Goal: Check status: Check status

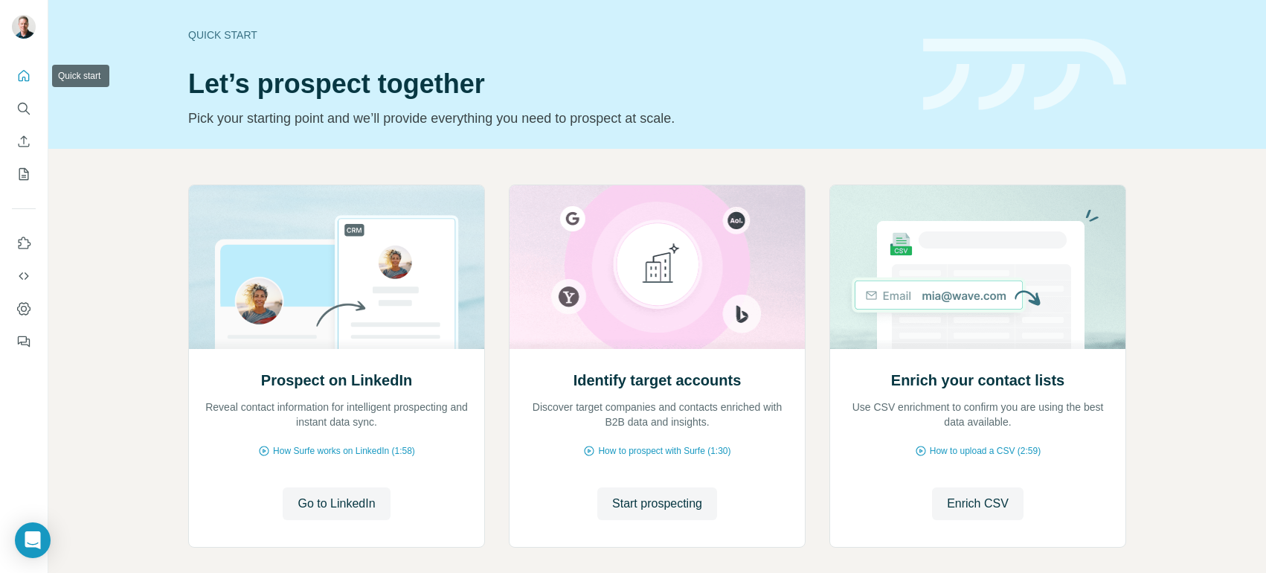
click at [26, 85] on button "Quick start" at bounding box center [24, 75] width 24 height 27
click at [29, 178] on icon "My lists" at bounding box center [23, 174] width 15 height 15
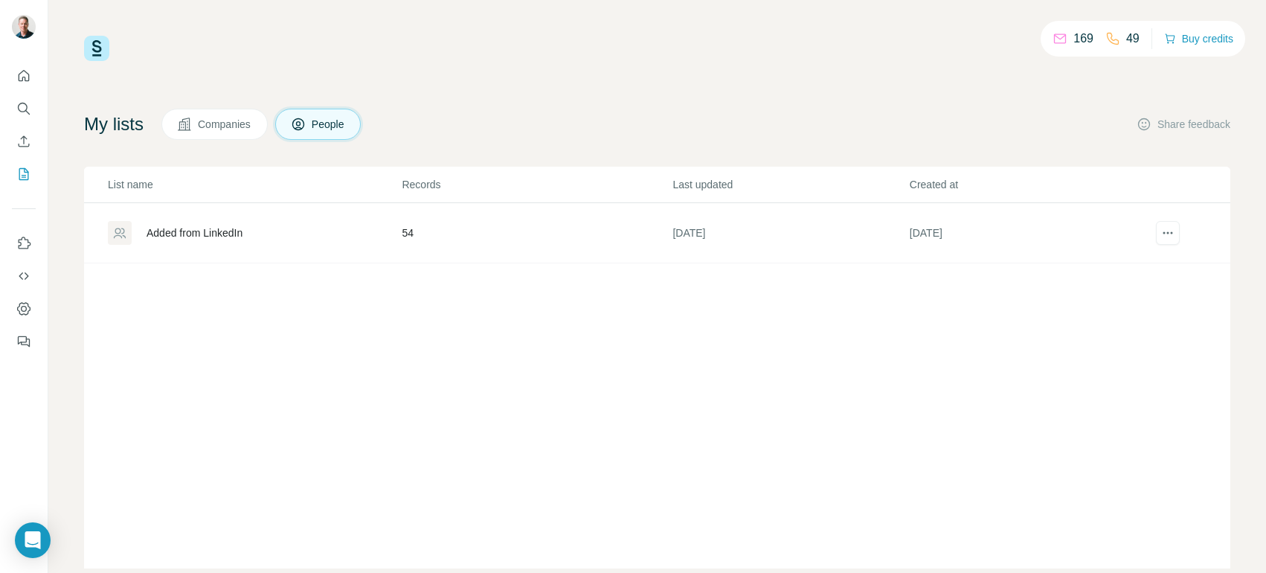
click at [203, 228] on div "Added from LinkedIn" at bounding box center [195, 232] width 96 height 15
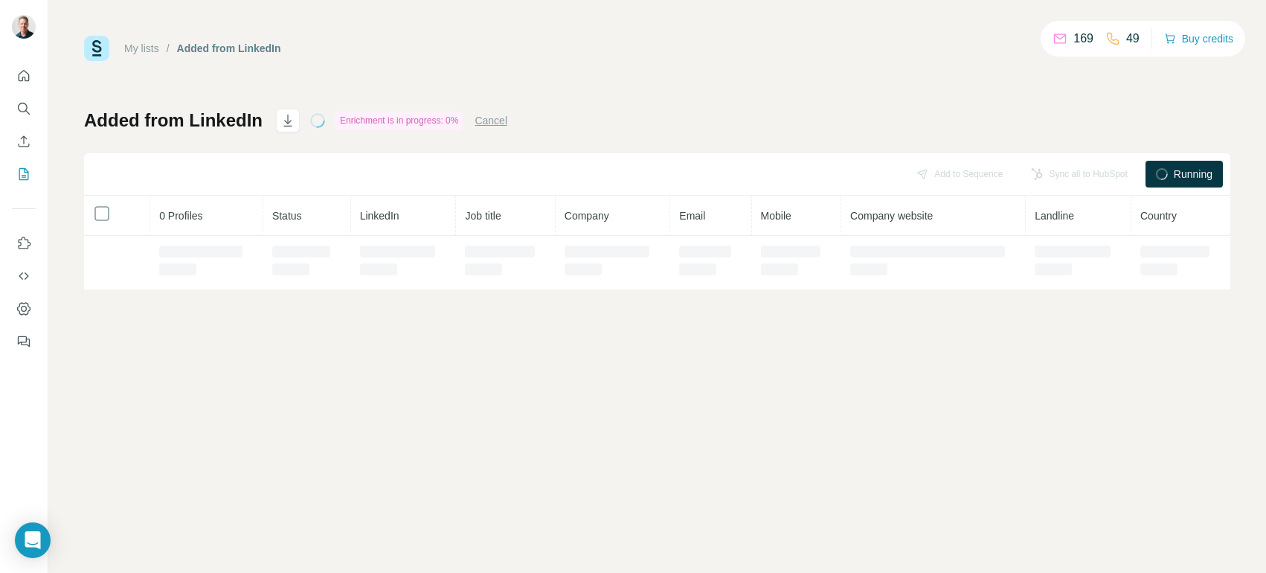
click at [430, 71] on div "My lists / Added from LinkedIn 169 49 Buy credits Added from LinkedIn Enrichmen…" at bounding box center [657, 163] width 1146 height 254
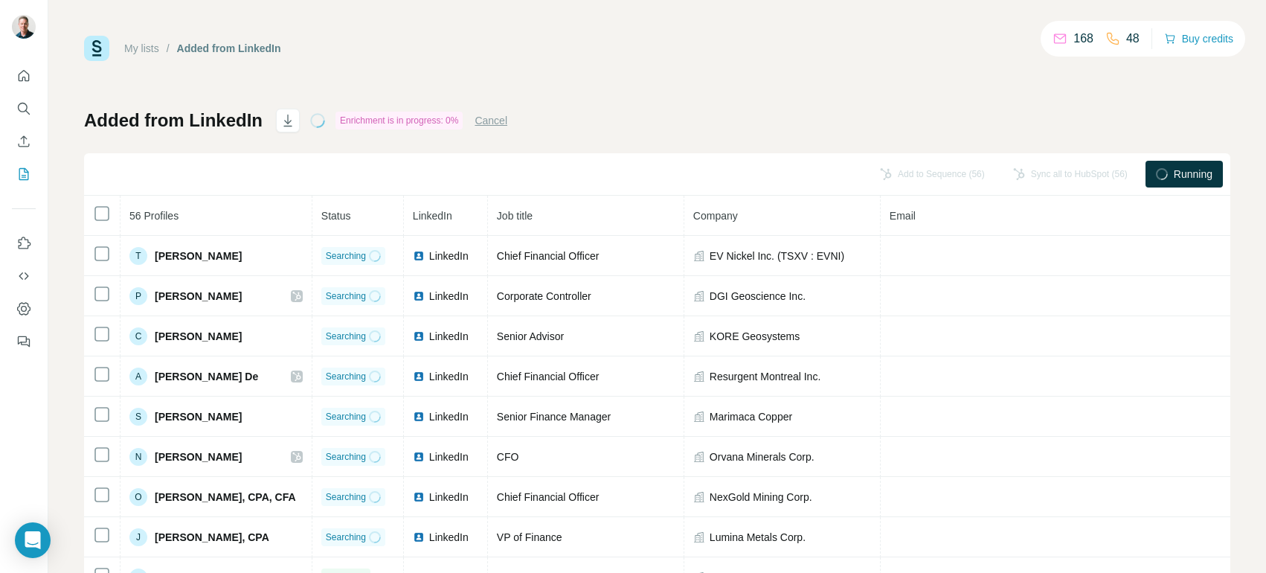
click at [413, 117] on div "Enrichment is in progress: 0%" at bounding box center [398, 121] width 127 height 18
